Goal: Information Seeking & Learning: Find contact information

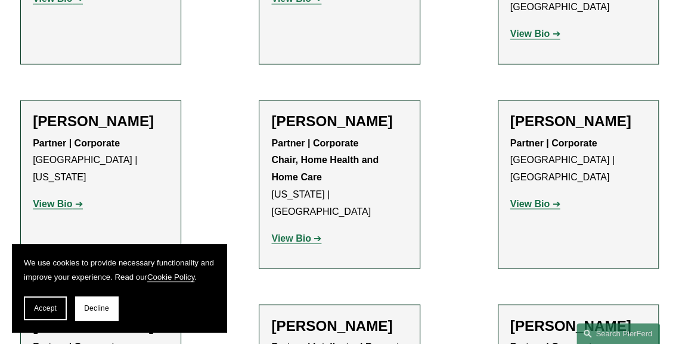
scroll to position [886, 0]
click at [116, 120] on h2 "[PERSON_NAME]" at bounding box center [101, 120] width 136 height 17
click at [64, 198] on strong "View Bio" at bounding box center [52, 203] width 39 height 10
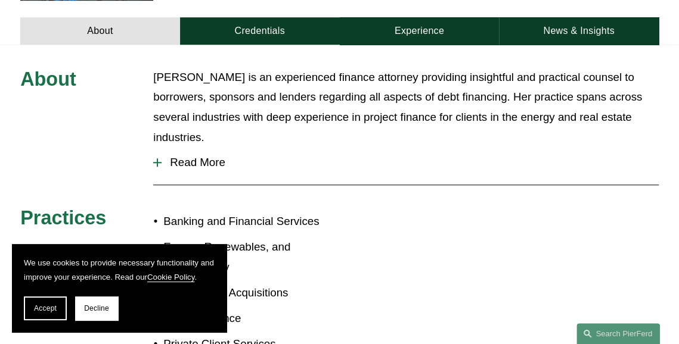
scroll to position [440, 0]
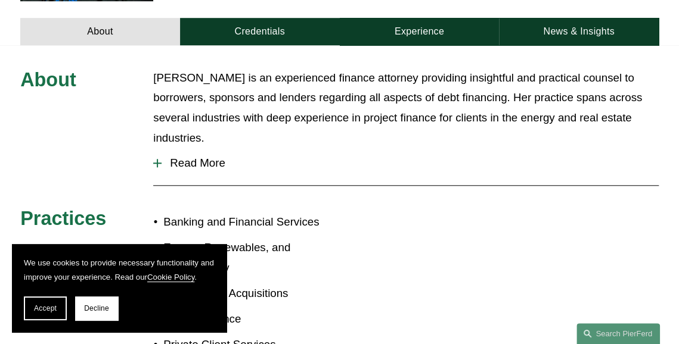
click at [204, 157] on span "Read More" at bounding box center [409, 163] width 497 height 13
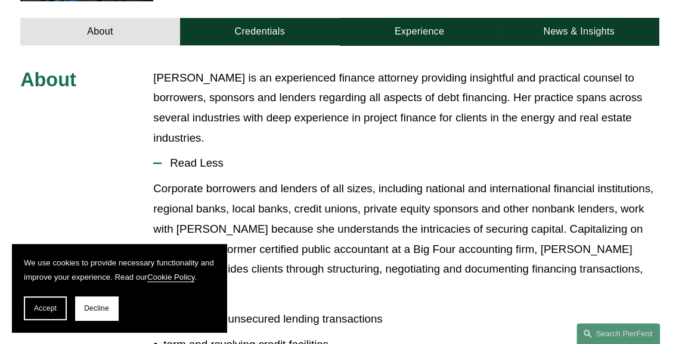
click at [204, 157] on span "Read Less" at bounding box center [409, 163] width 497 height 13
